Goal: Find specific page/section: Find specific page/section

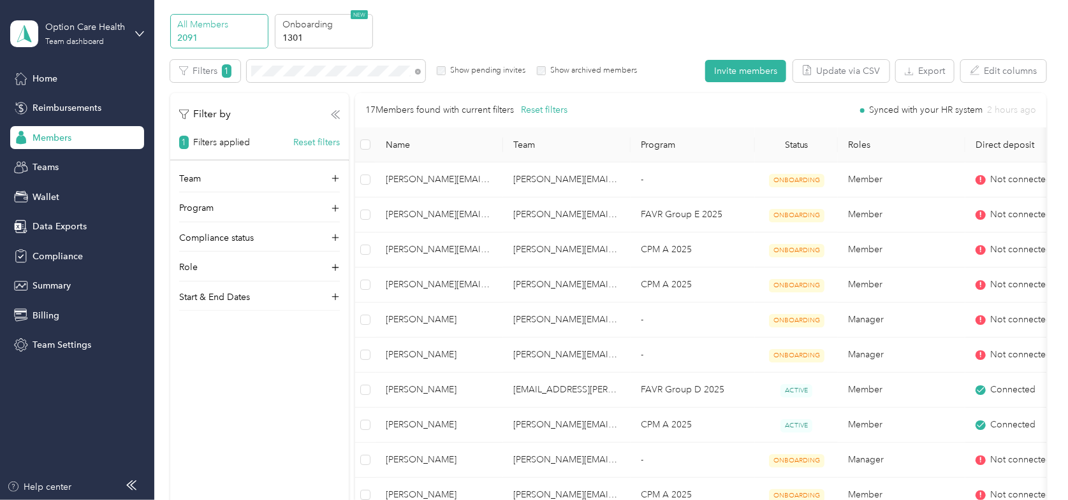
scroll to position [64, 0]
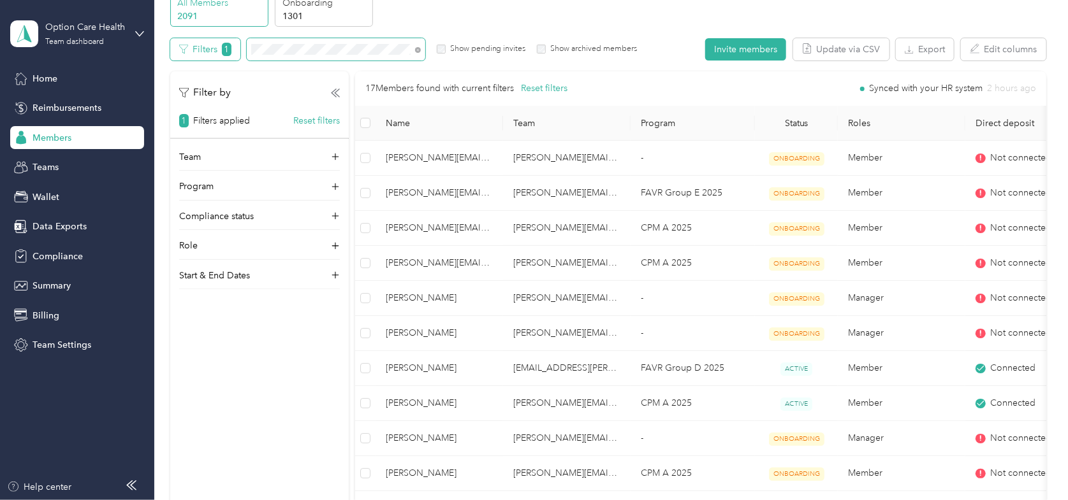
click at [192, 43] on div "Filters 1 Show pending invites Show archived members" at bounding box center [403, 49] width 467 height 22
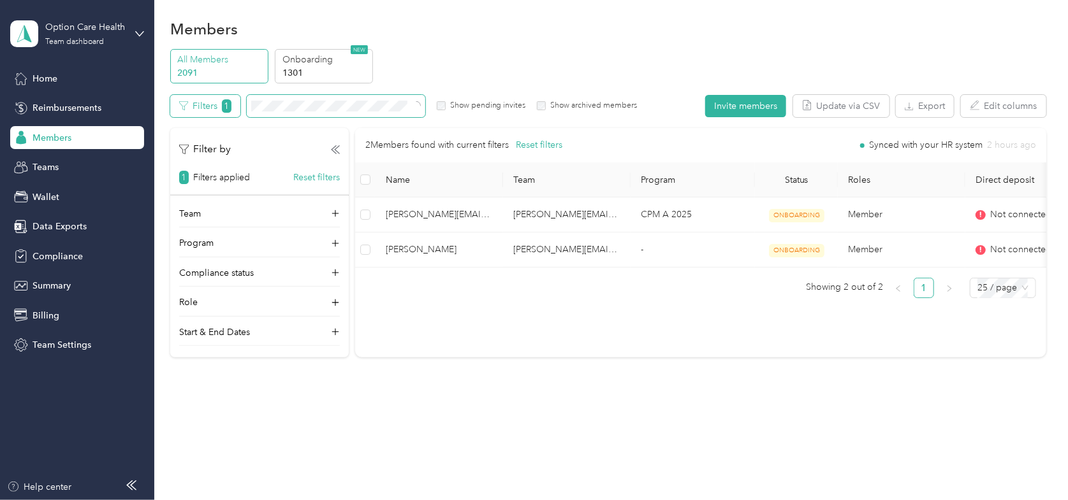
scroll to position [6, 0]
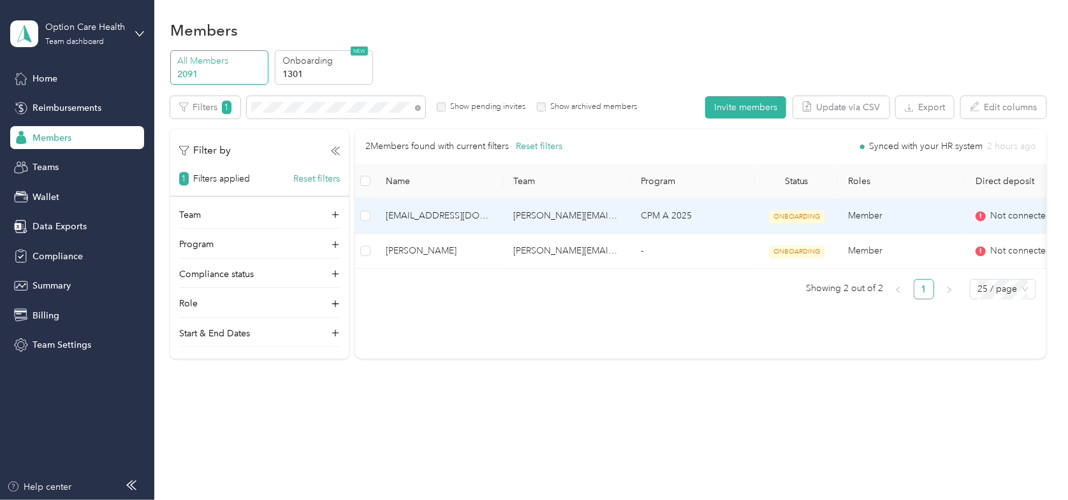
click at [429, 218] on span "[EMAIL_ADDRESS][DOMAIN_NAME]" at bounding box center [439, 216] width 107 height 14
click at [552, 216] on td "[PERSON_NAME][EMAIL_ADDRESS][PERSON_NAME][DOMAIN_NAME]" at bounding box center [566, 216] width 127 height 35
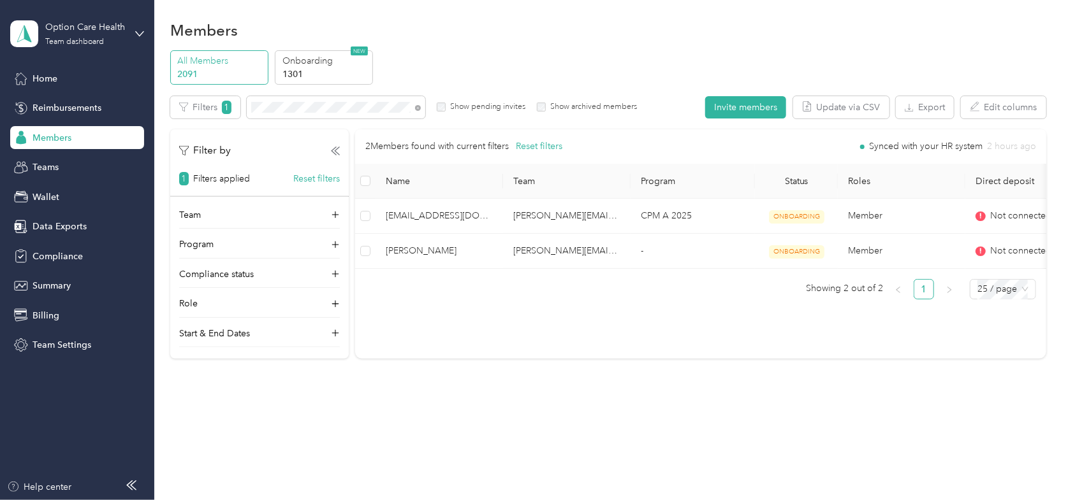
click at [820, 42] on div "Members" at bounding box center [608, 30] width 876 height 27
